Goal: Ask a question

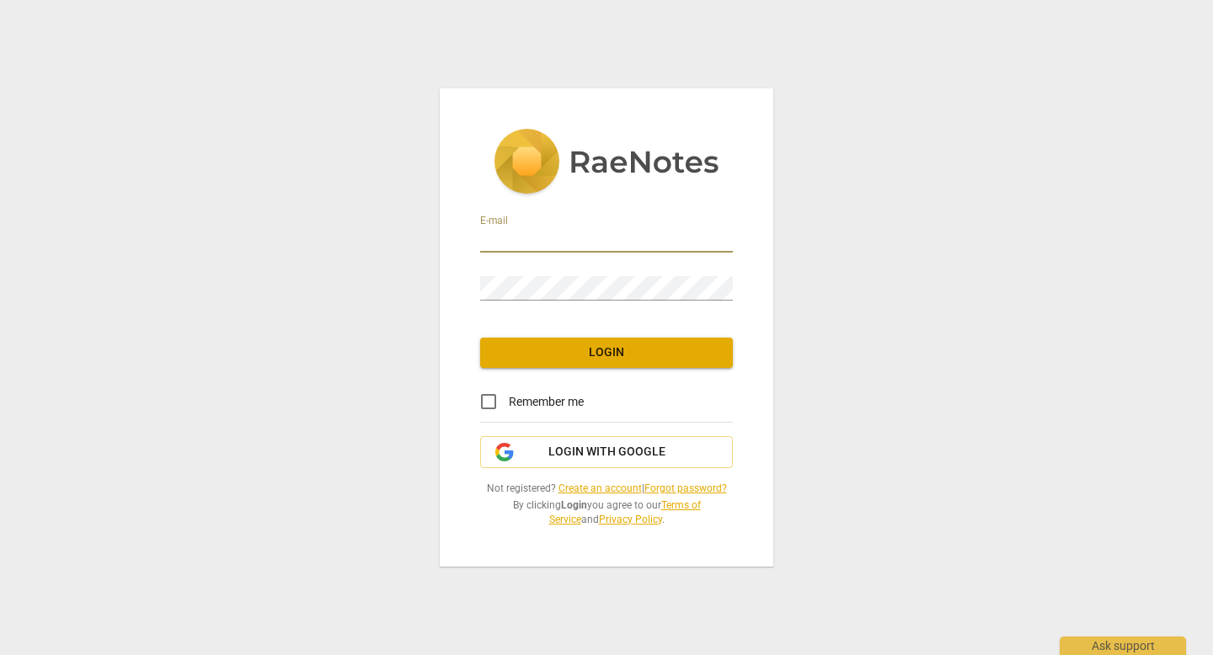
click at [701, 240] on input "email" at bounding box center [606, 240] width 253 height 24
type input "tsadoun@gmail.com"
click at [578, 456] on span "Login with Google" at bounding box center [606, 452] width 117 height 17
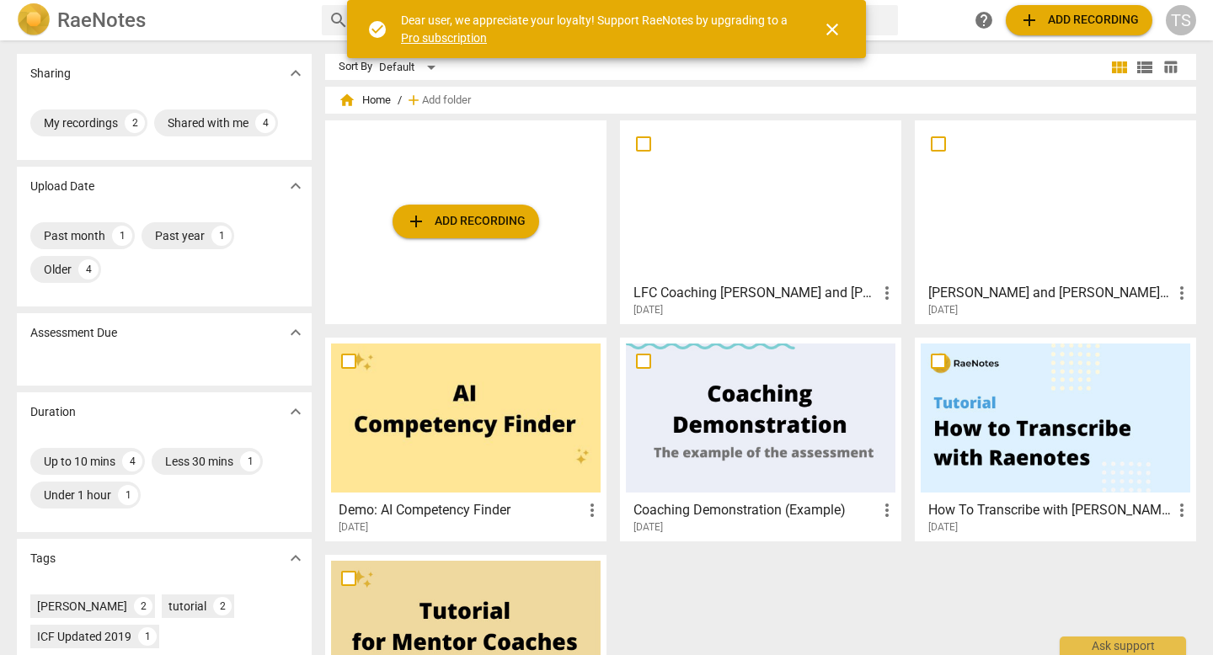
click at [712, 295] on h3 "LFC Coaching [PERSON_NAME] and [PERSON_NAME] 8 1 25" at bounding box center [754, 293] width 243 height 20
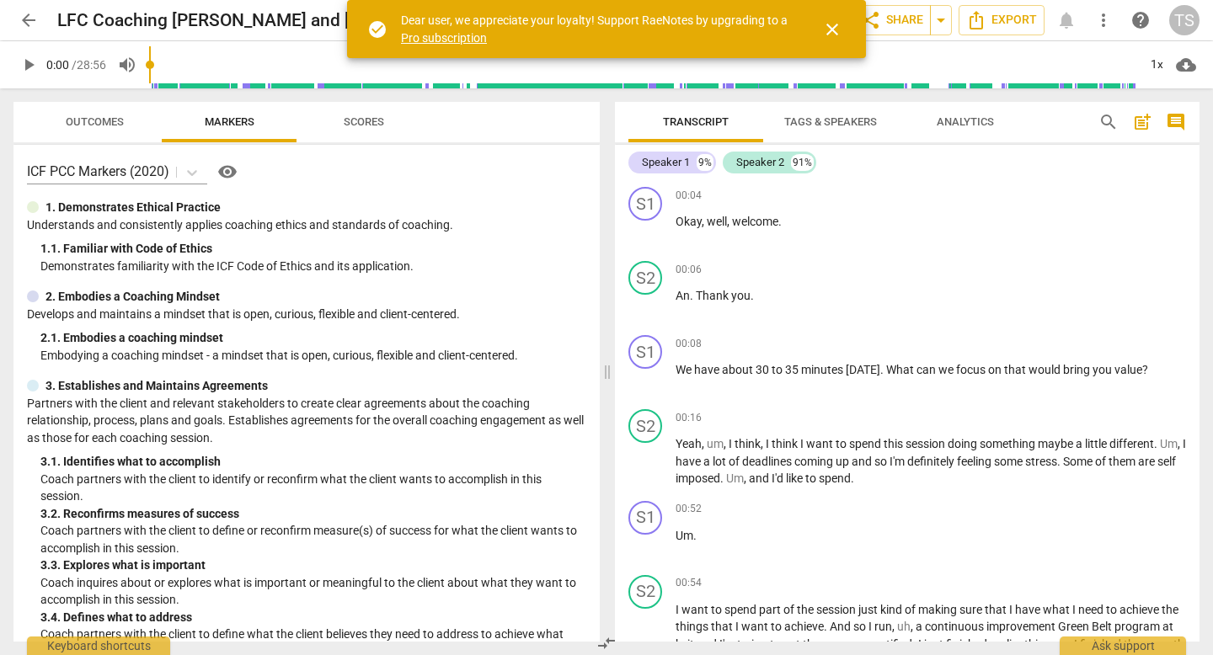
click at [828, 26] on span "close" at bounding box center [832, 29] width 20 height 20
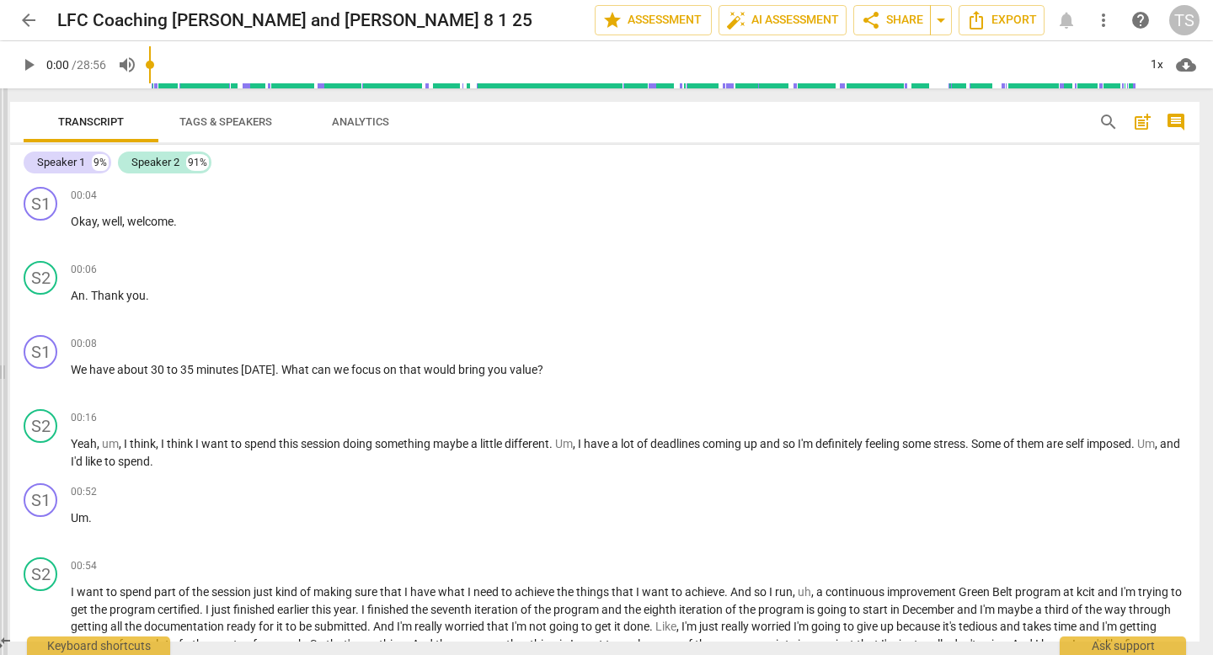
drag, startPoint x: 611, startPoint y: 290, endPoint x: 7, endPoint y: 275, distance: 604.8
click at [7, 275] on span at bounding box center [2, 371] width 10 height 567
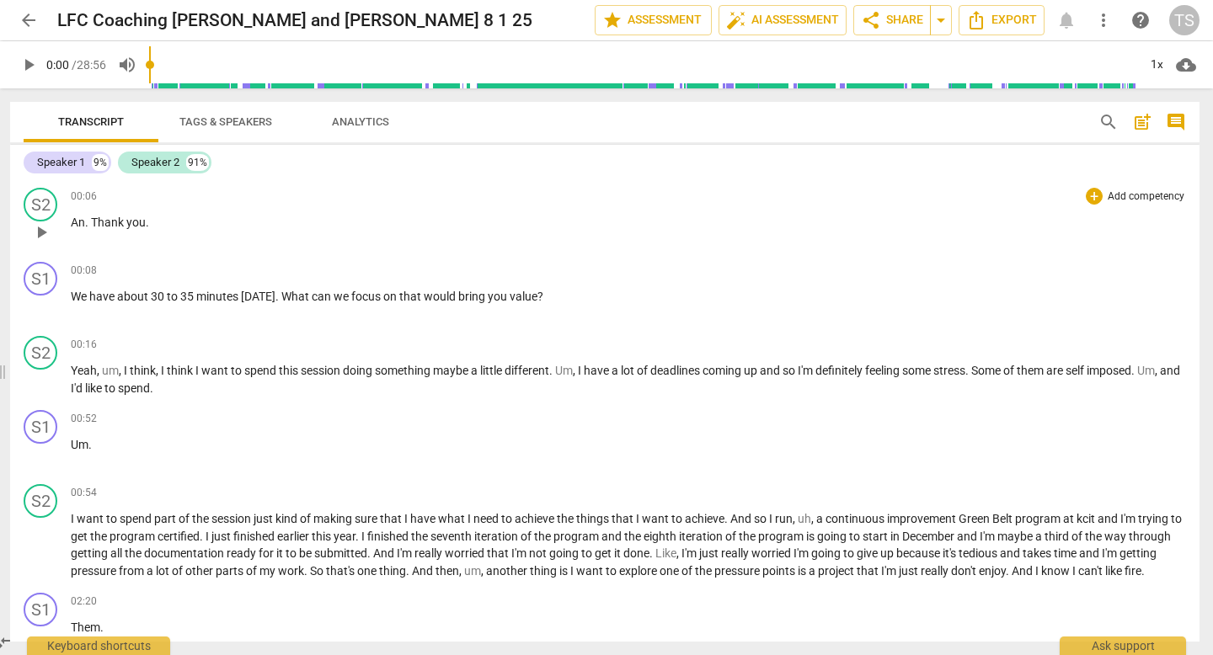
scroll to position [83, 0]
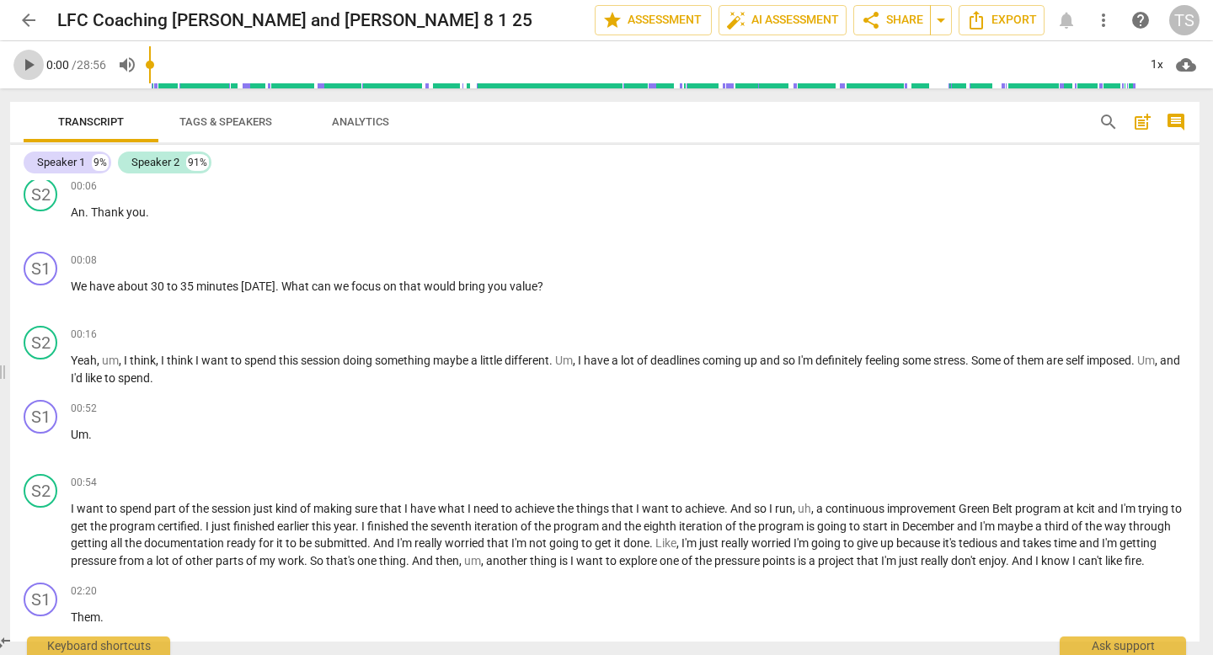
click at [29, 66] on span "play_arrow" at bounding box center [29, 65] width 20 height 20
click at [29, 66] on span "pause" at bounding box center [29, 65] width 20 height 20
click at [29, 66] on span "play_arrow" at bounding box center [29, 65] width 20 height 20
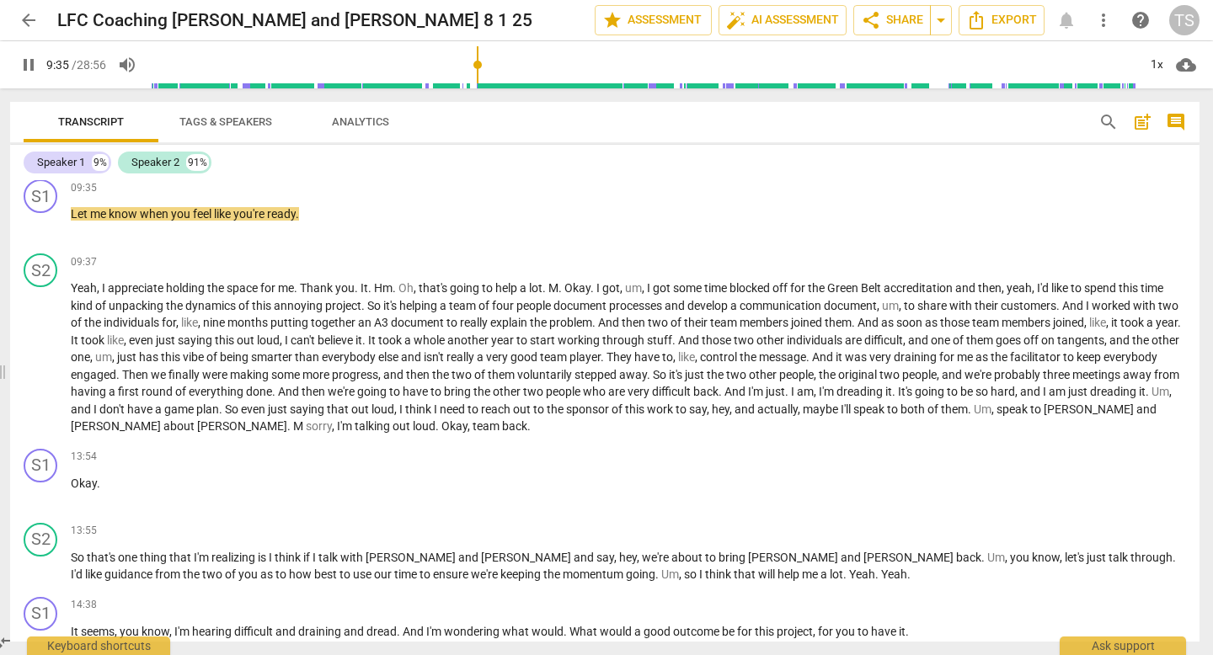
scroll to position [1595, 0]
click at [34, 69] on span "pause" at bounding box center [29, 65] width 20 height 20
click at [23, 71] on span "play_arrow" at bounding box center [29, 65] width 20 height 20
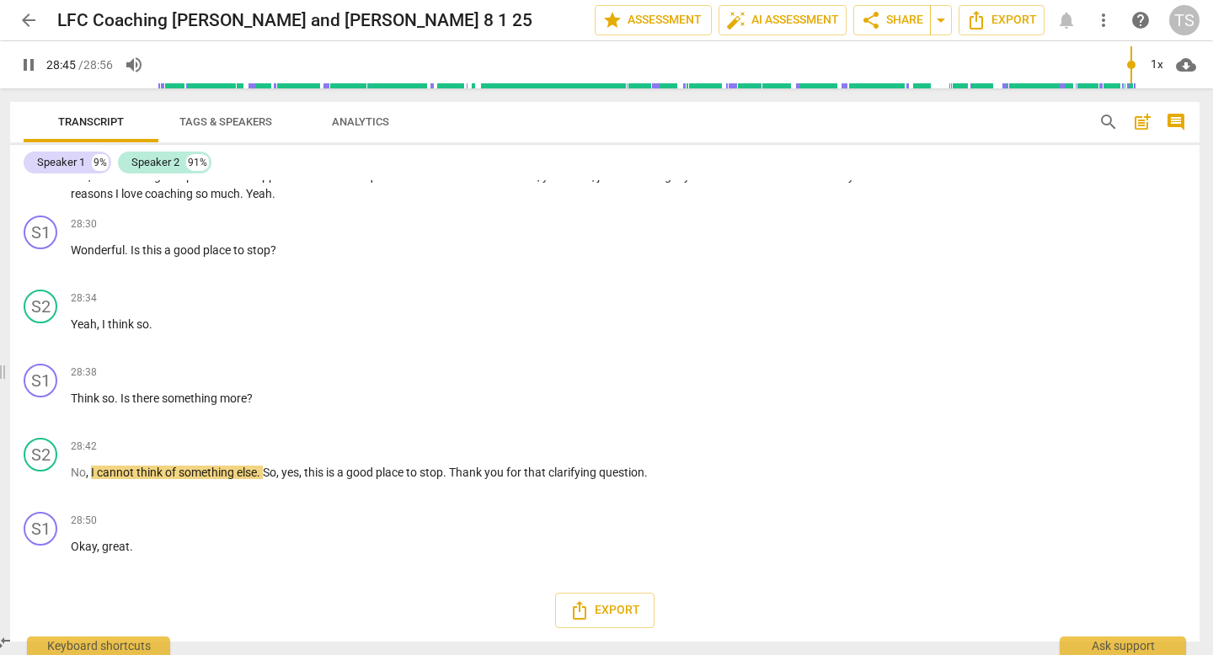
scroll to position [4666, 0]
type input "1736"
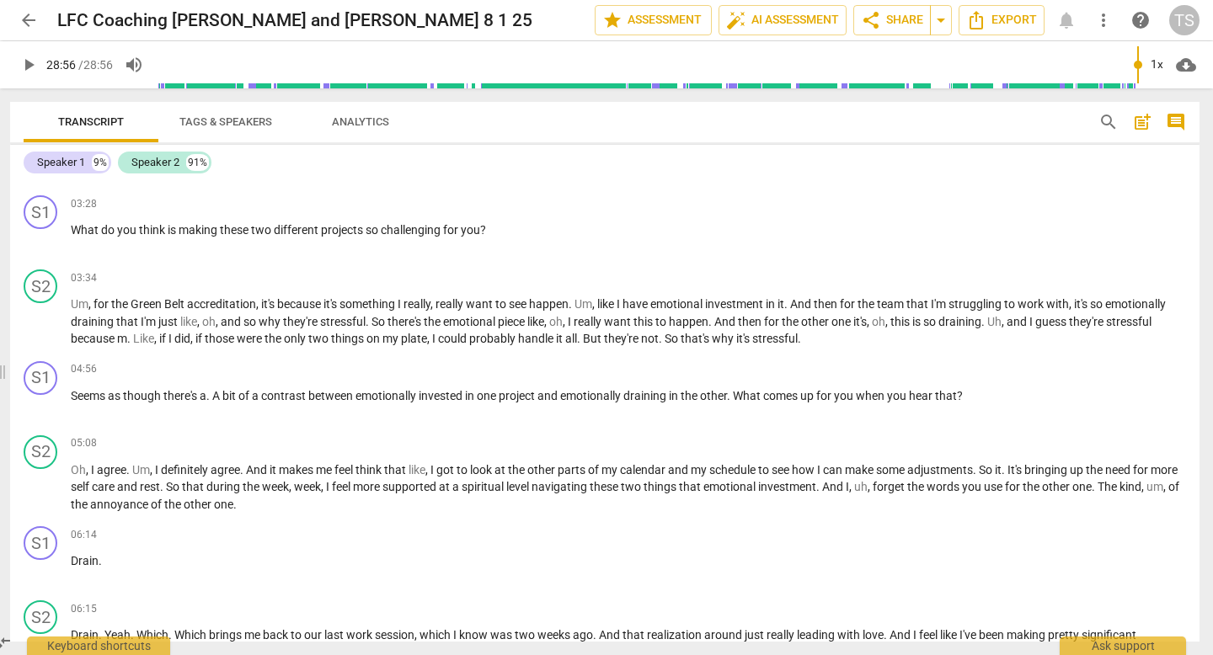
scroll to position [0, 0]
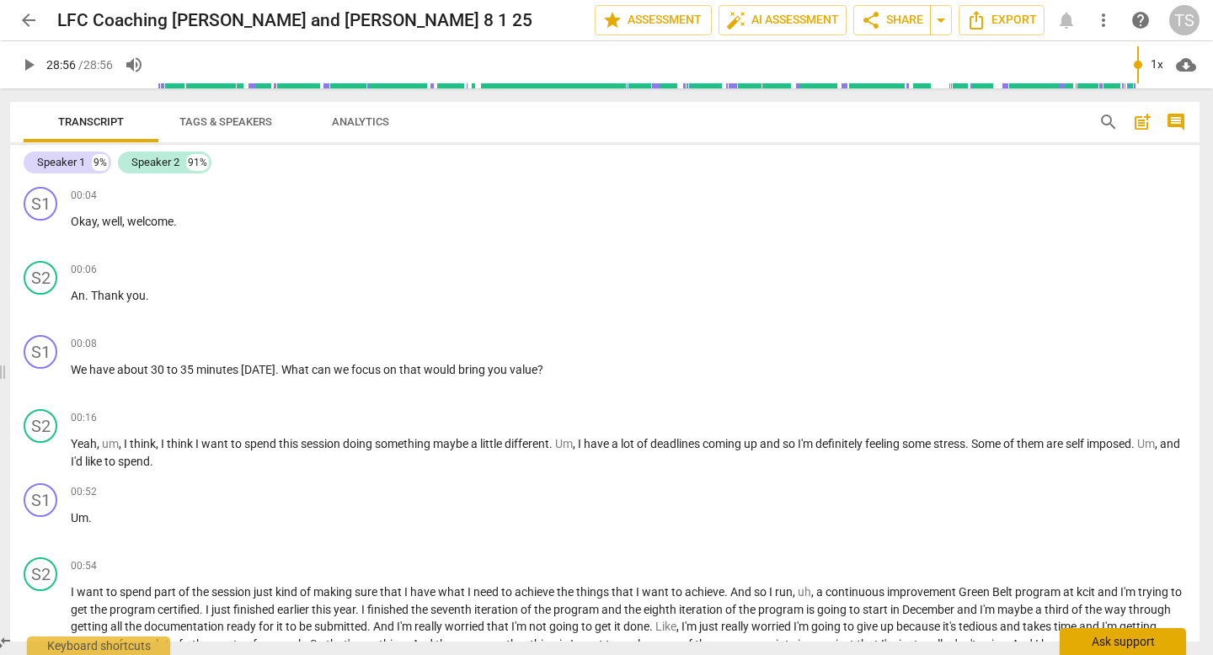
click at [1115, 636] on div "Ask support" at bounding box center [1122, 641] width 126 height 27
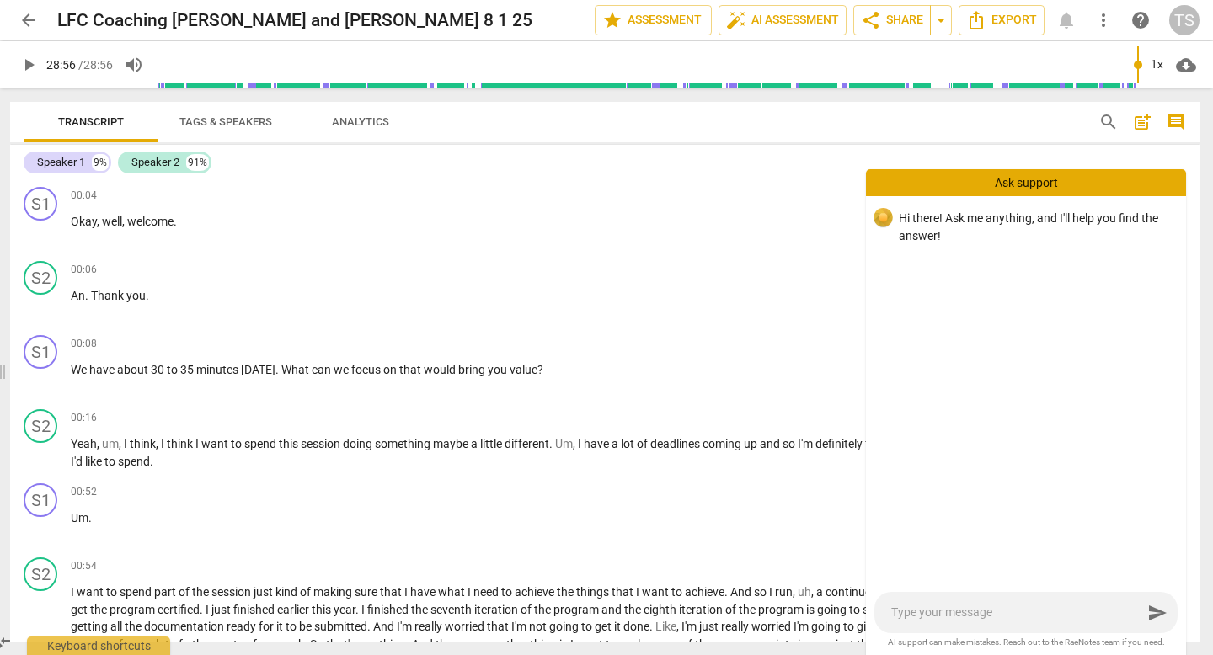
type textarea "h"
type textarea "ho"
type textarea "how"
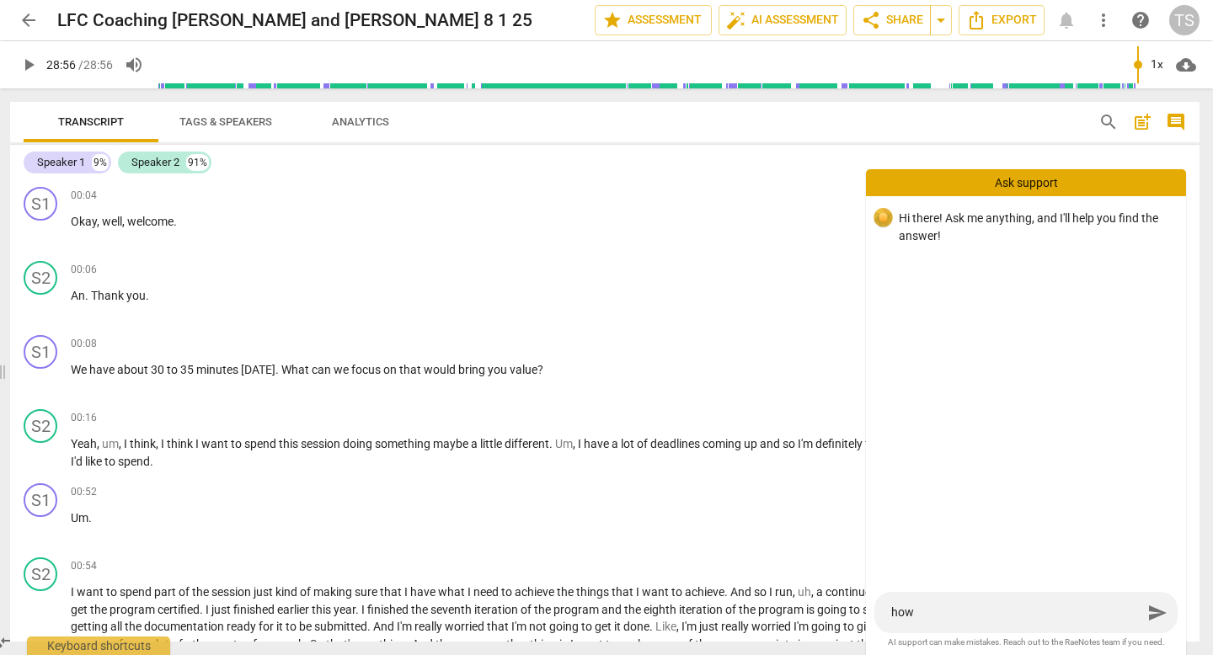
type textarea "how t"
type textarea "how to"
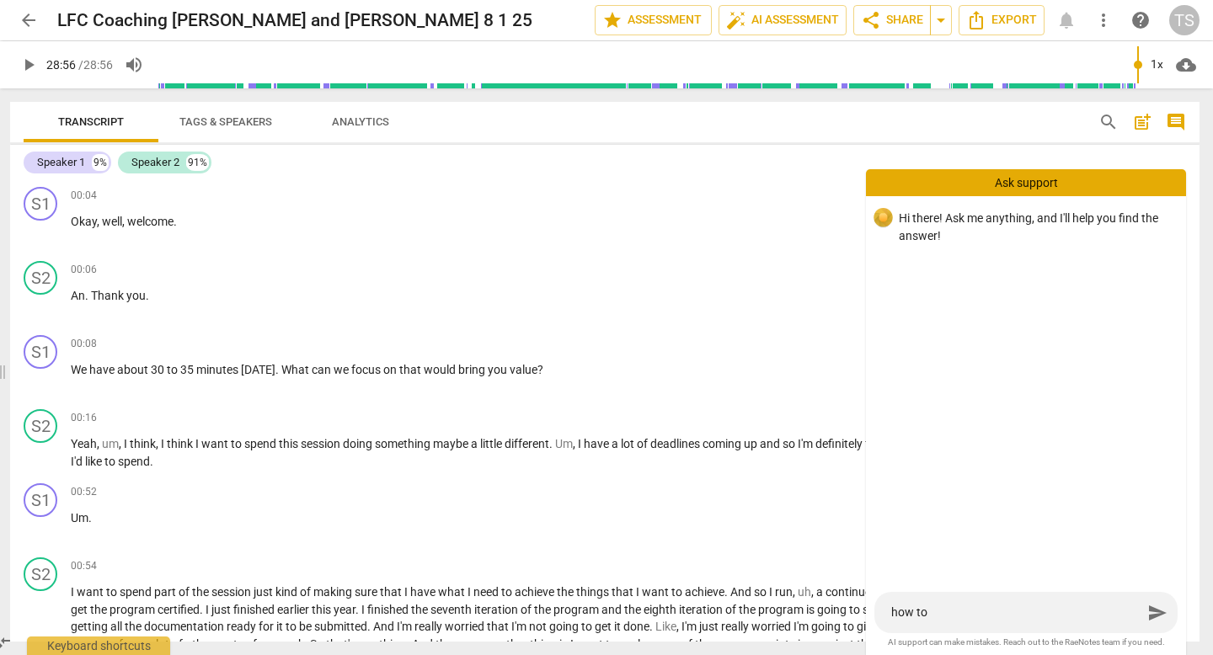
type textarea "how to e"
type textarea "how to ed"
type textarea "how to edi"
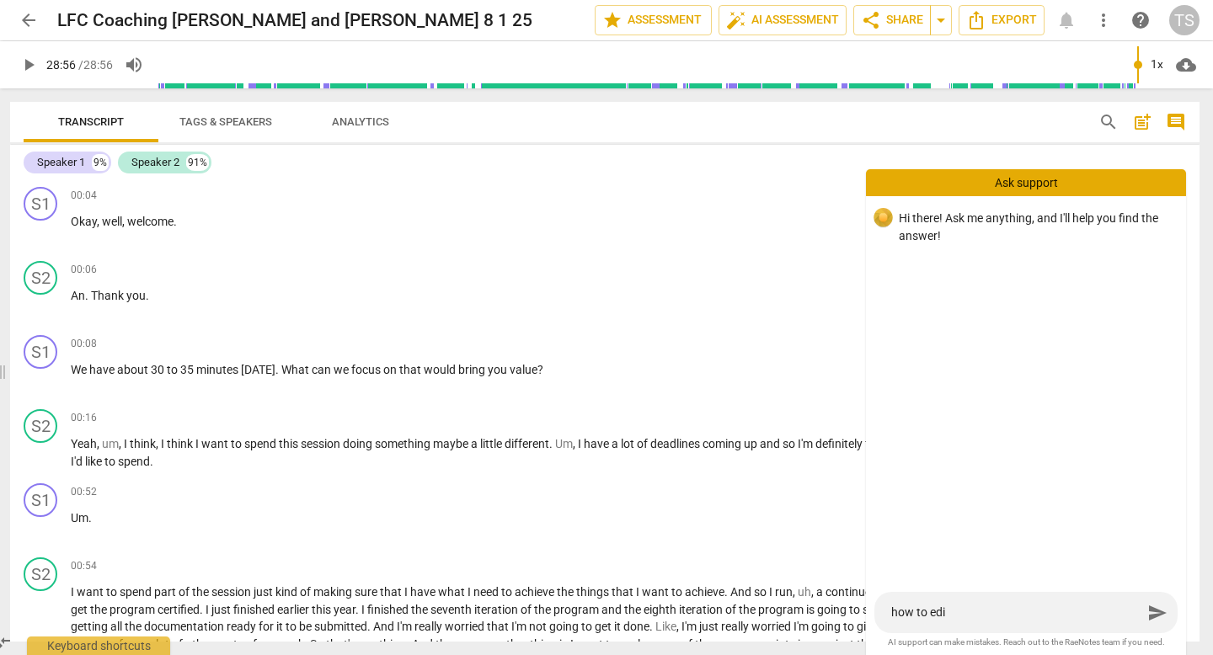
type textarea "how to edit"
type textarea "how to edit t"
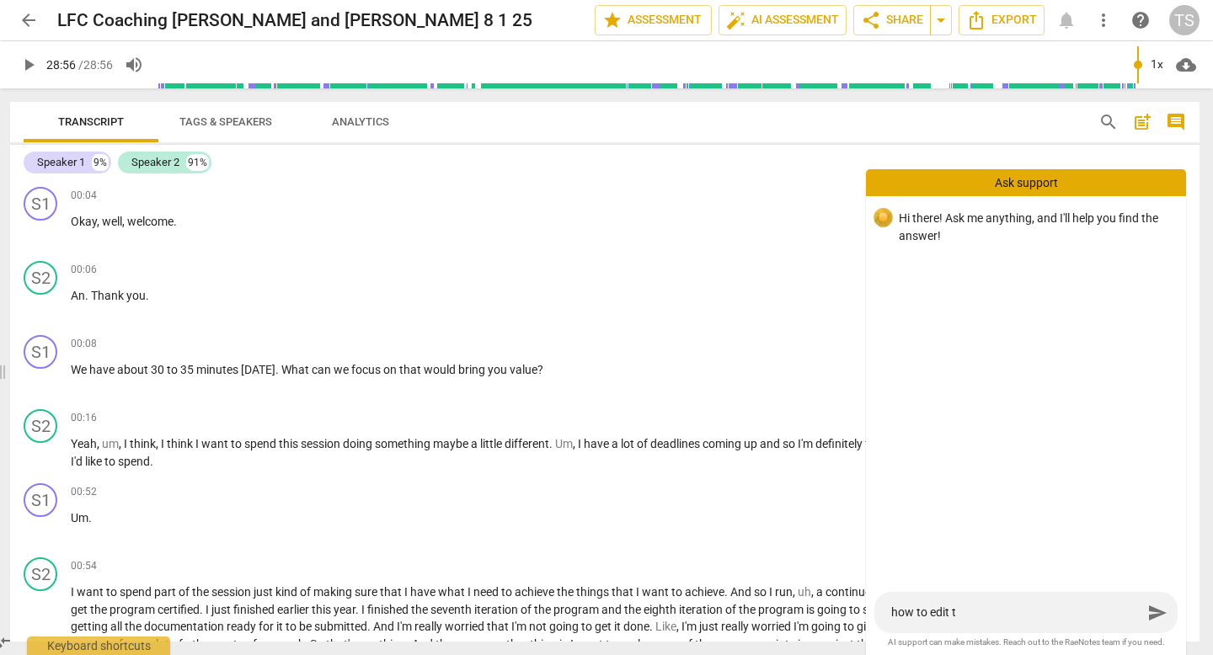
type textarea "how to edit tr"
type textarea "how to edit tra"
type textarea "how to edit [PERSON_NAME]"
type textarea "how to edit trans"
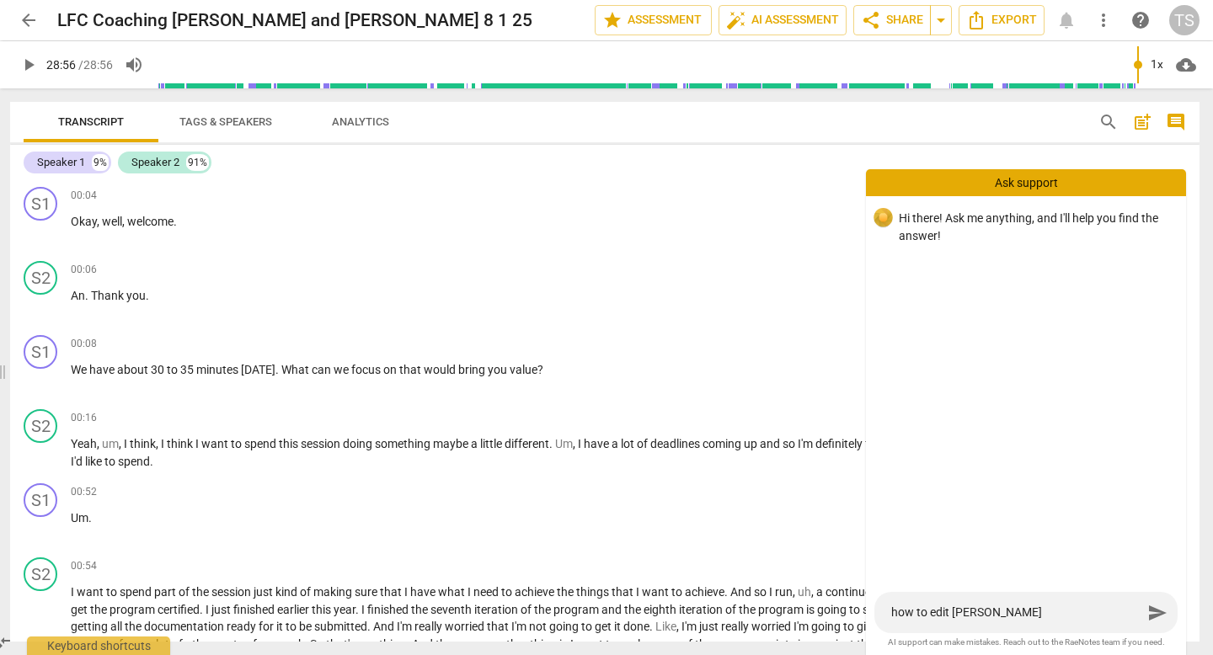
type textarea "how to edit trans"
type textarea "how to edit transc"
type textarea "how to edit transcr"
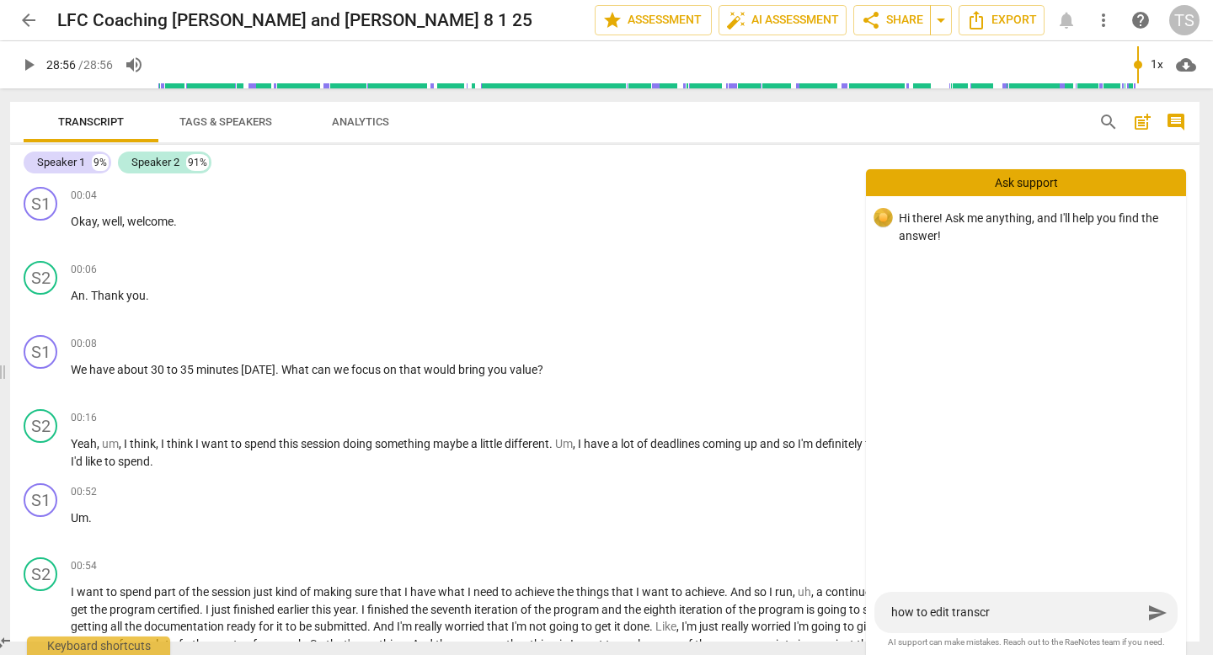
type textarea "how to edit transcri"
type textarea "how to edit transcrip"
type textarea "how to edit transcript"
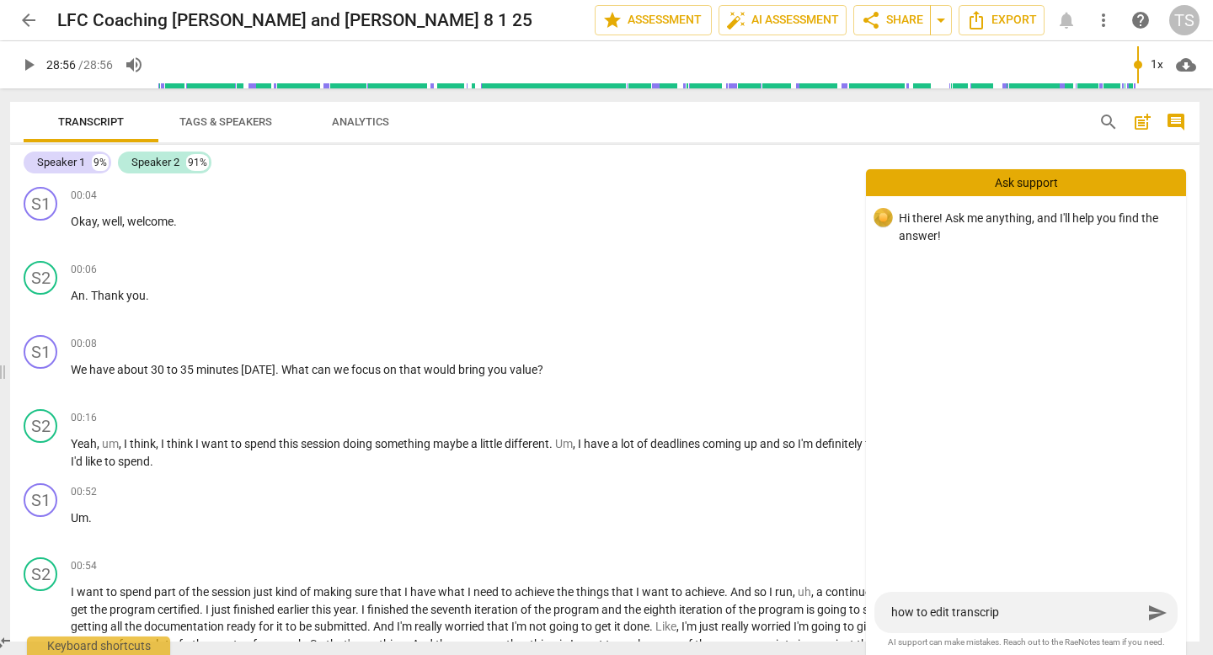
type textarea "how to edit transcript"
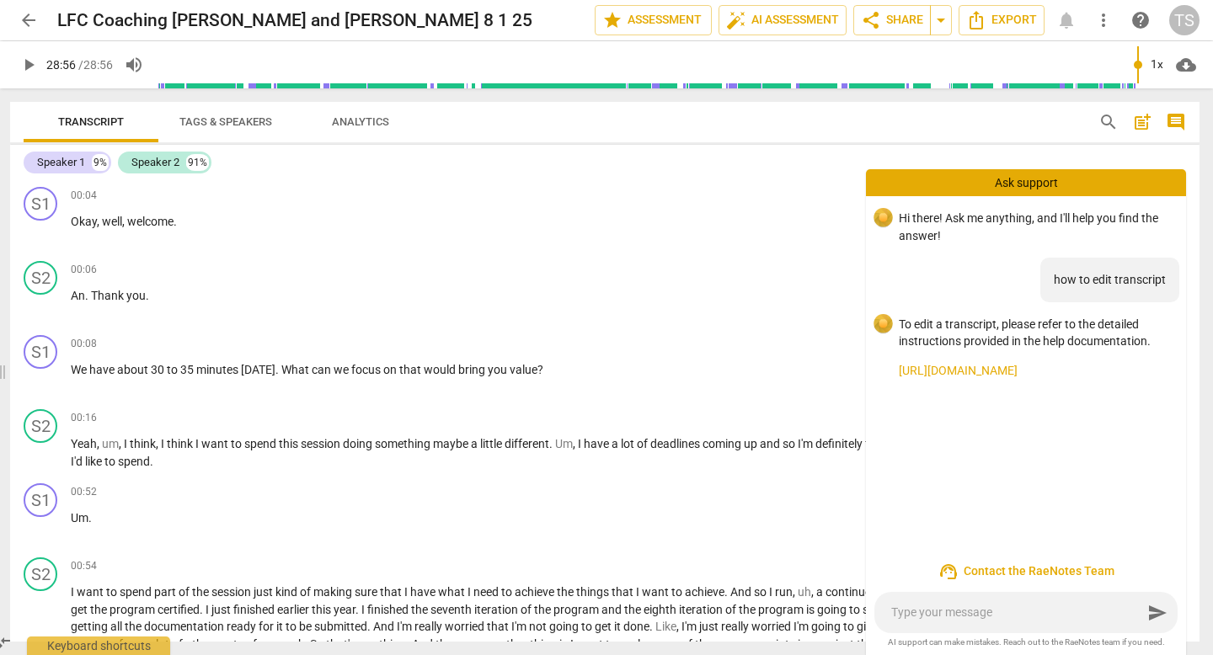
click at [1100, 369] on link "[URL][DOMAIN_NAME]" at bounding box center [1036, 371] width 274 height 18
type input "1736"
